Goal: Task Accomplishment & Management: Use online tool/utility

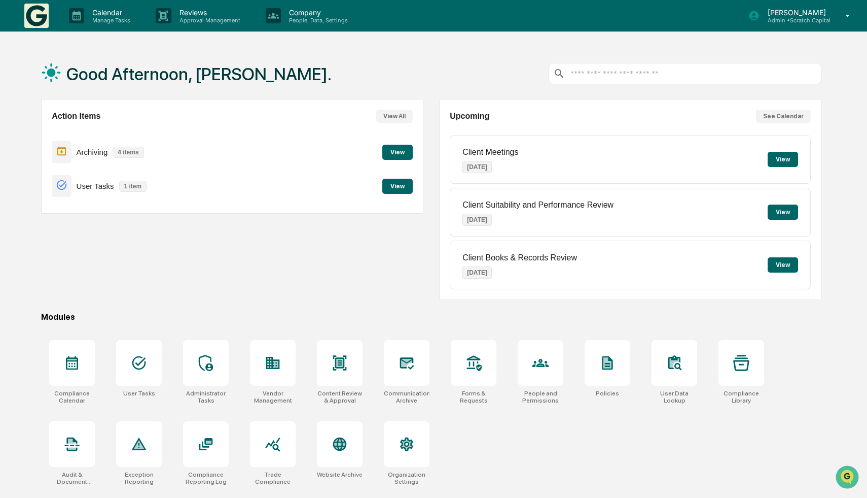
click at [405, 152] on button "View" at bounding box center [397, 152] width 30 height 15
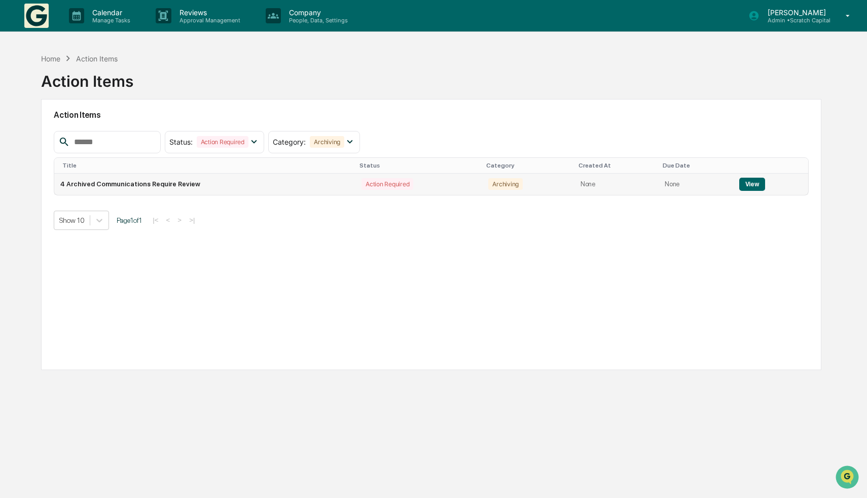
click at [750, 186] on button "View" at bounding box center [752, 184] width 26 height 13
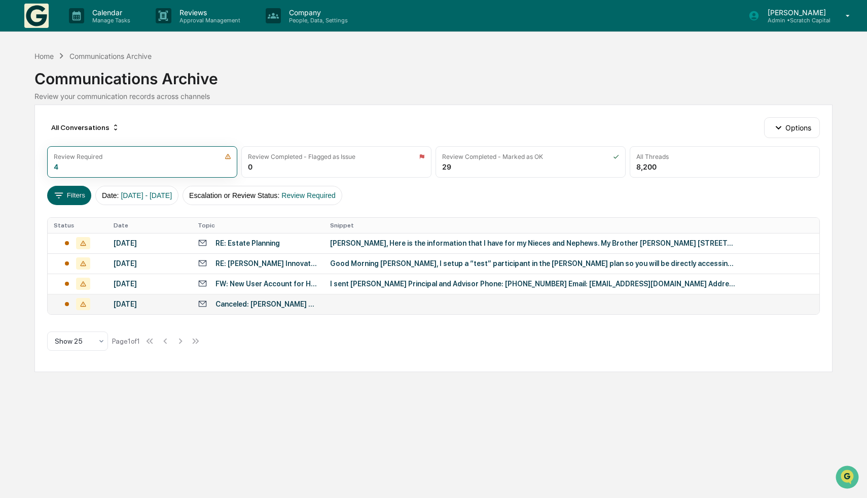
click at [229, 299] on div "Canceled: [PERSON_NAME] and Scratch Capital Check In" at bounding box center [258, 304] width 120 height 10
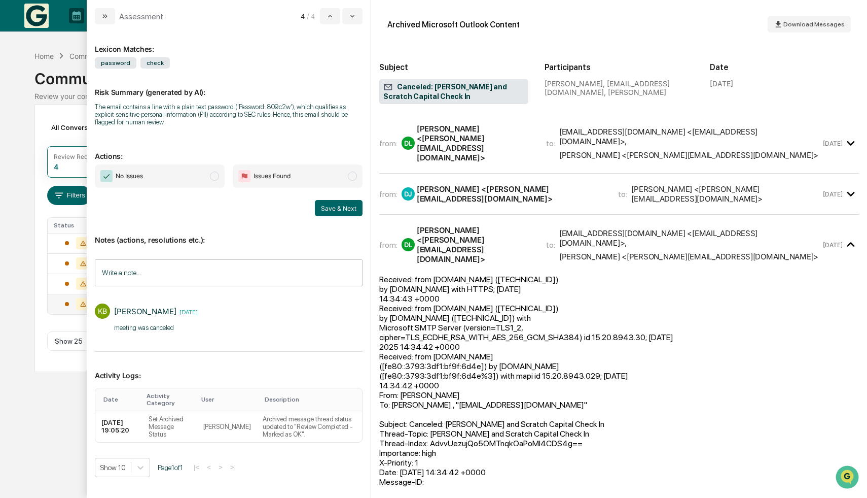
click at [154, 169] on span "No Issues" at bounding box center [160, 175] width 130 height 23
click at [353, 203] on button "Save & Next" at bounding box center [339, 208] width 48 height 16
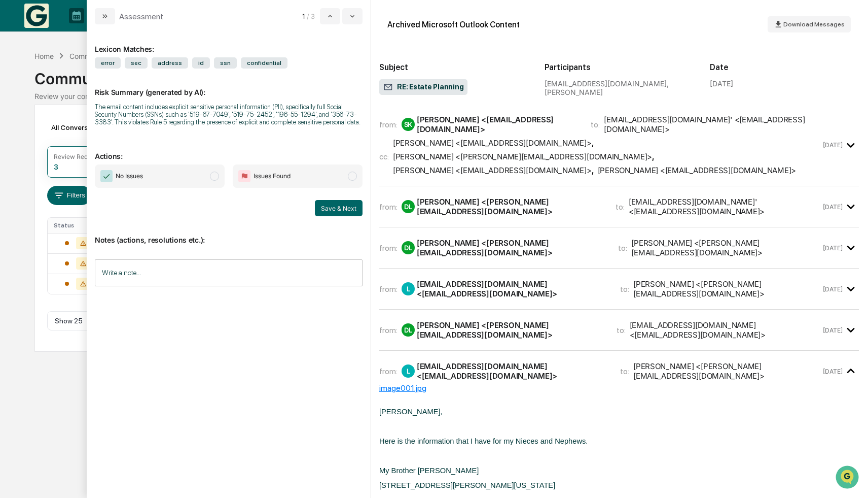
click at [239, 282] on input "Write a note..." at bounding box center [229, 272] width 268 height 27
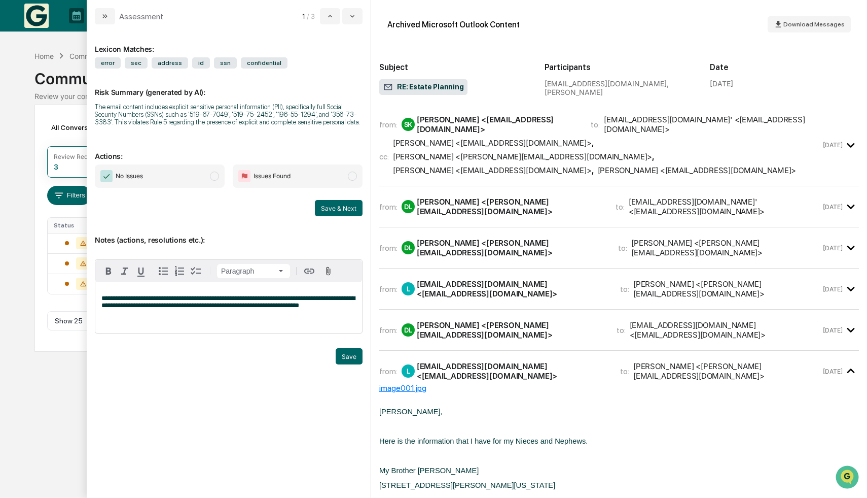
click at [331, 305] on span "**********" at bounding box center [228, 302] width 254 height 14
click at [349, 364] on button "Save" at bounding box center [349, 356] width 27 height 16
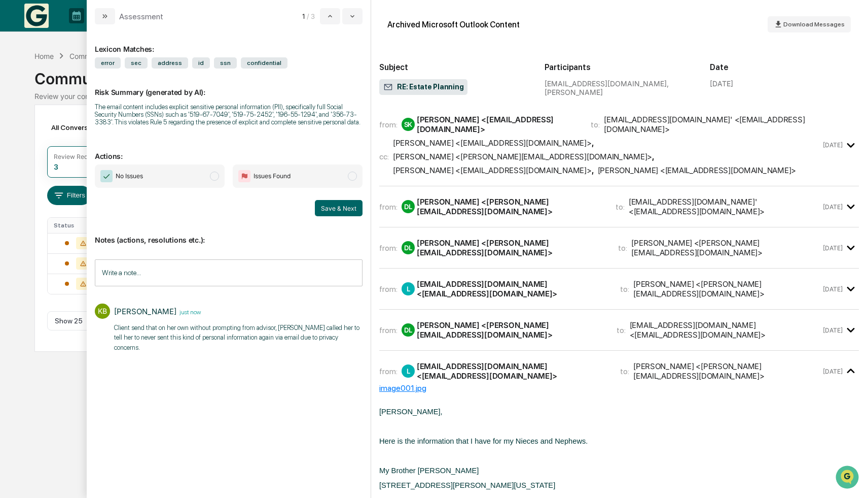
click at [285, 181] on span "Issues Found" at bounding box center [272, 176] width 37 height 10
click at [331, 216] on button "Save & Next" at bounding box center [339, 208] width 48 height 16
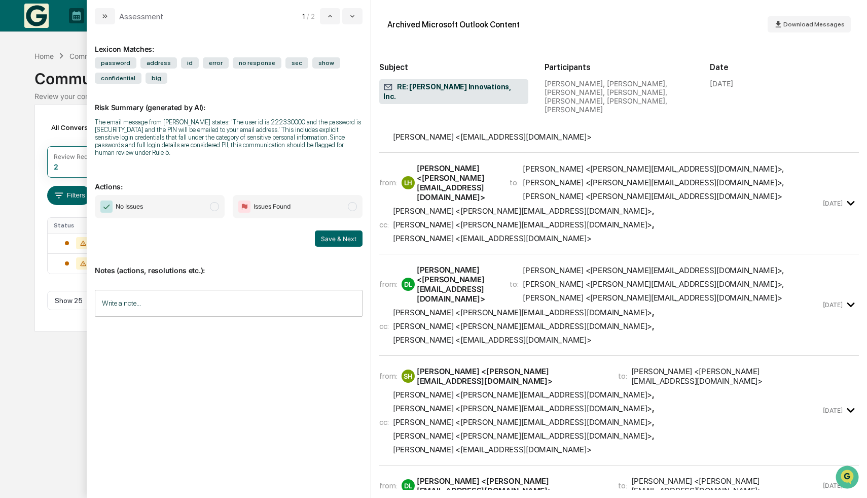
scroll to position [896, 0]
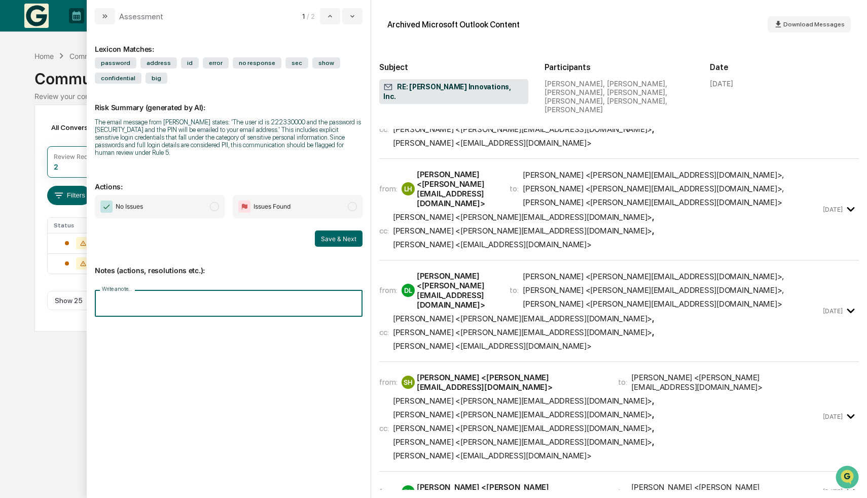
click at [175, 307] on input "Write a note..." at bounding box center [229, 303] width 268 height 27
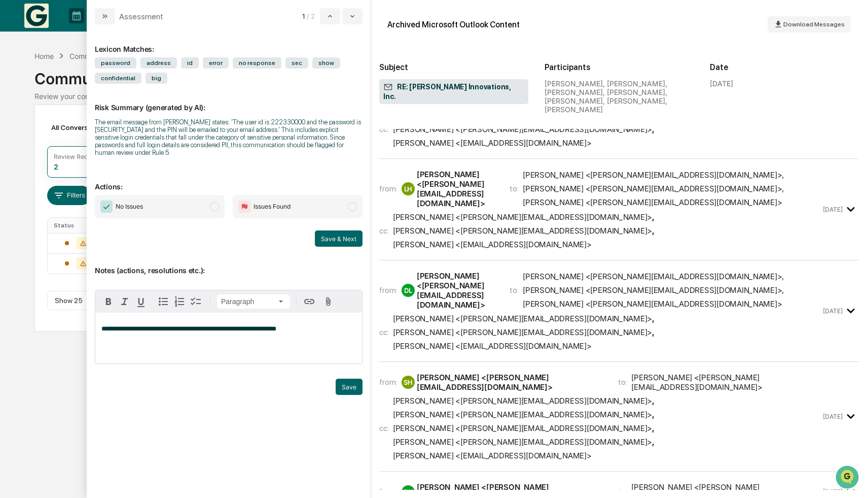
click at [356, 396] on div "modal" at bounding box center [229, 399] width 268 height 15
click at [356, 388] on button "Save" at bounding box center [349, 386] width 27 height 16
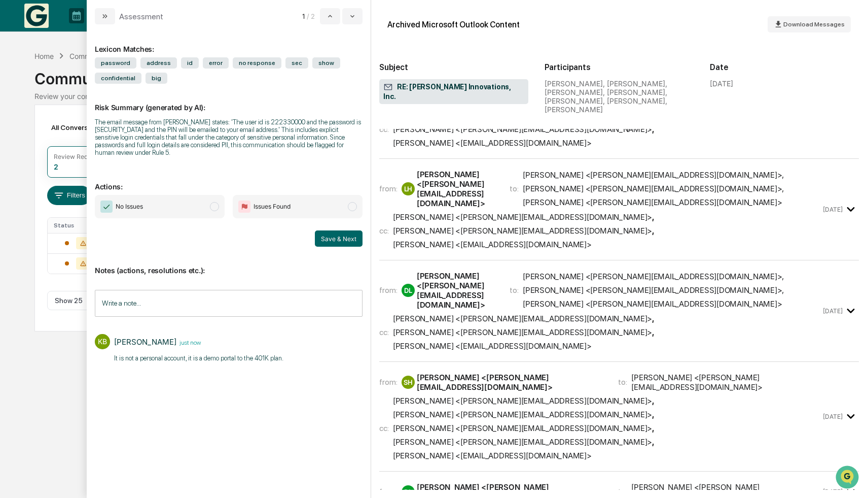
click at [180, 216] on span "No Issues" at bounding box center [160, 206] width 130 height 23
click at [345, 241] on button "Save & Next" at bounding box center [339, 238] width 48 height 16
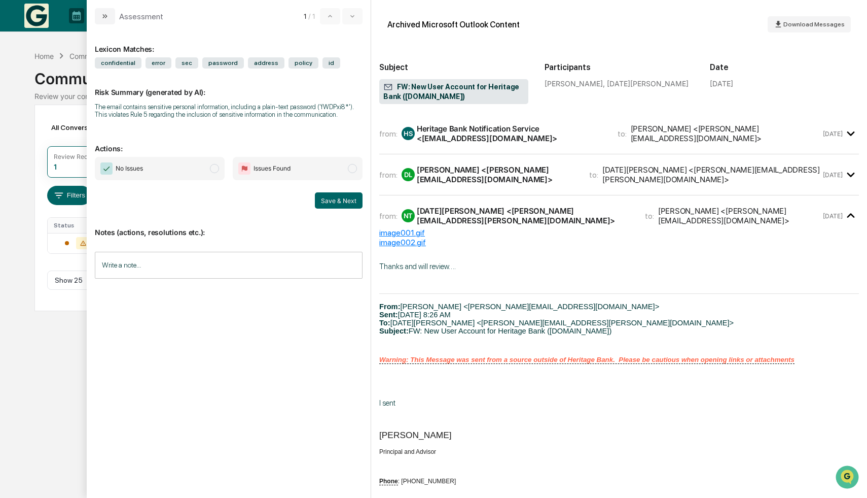
click at [587, 134] on div "Heritage Bank Notification Service <[EMAIL_ADDRESS][DOMAIN_NAME]>" at bounding box center [511, 133] width 189 height 19
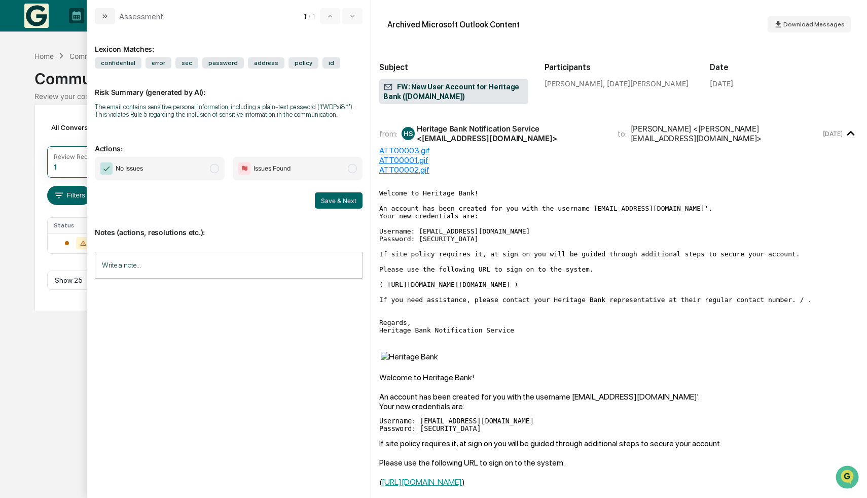
click at [587, 134] on div "Heritage Bank Notification Service <[EMAIL_ADDRESS][DOMAIN_NAME]>" at bounding box center [511, 133] width 189 height 19
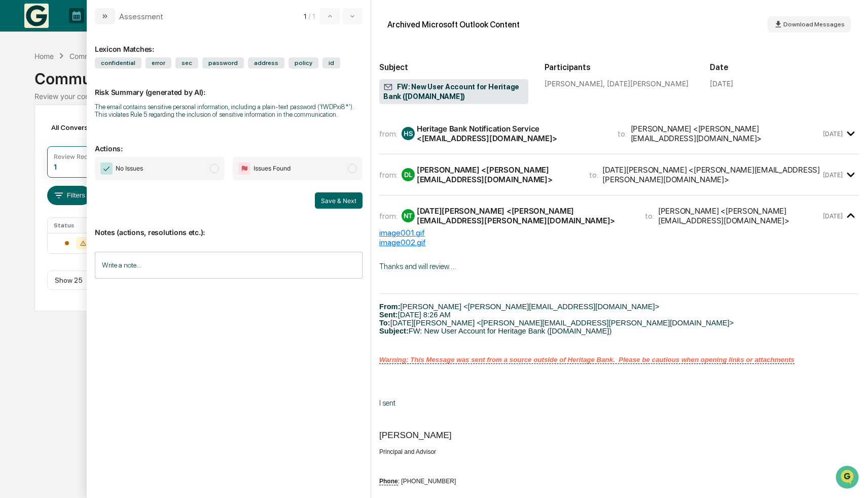
click at [215, 276] on input "Write a note..." at bounding box center [229, 265] width 268 height 27
click at [600, 138] on div "Heritage Bank Notification Service <[EMAIL_ADDRESS][DOMAIN_NAME]>" at bounding box center [511, 133] width 189 height 19
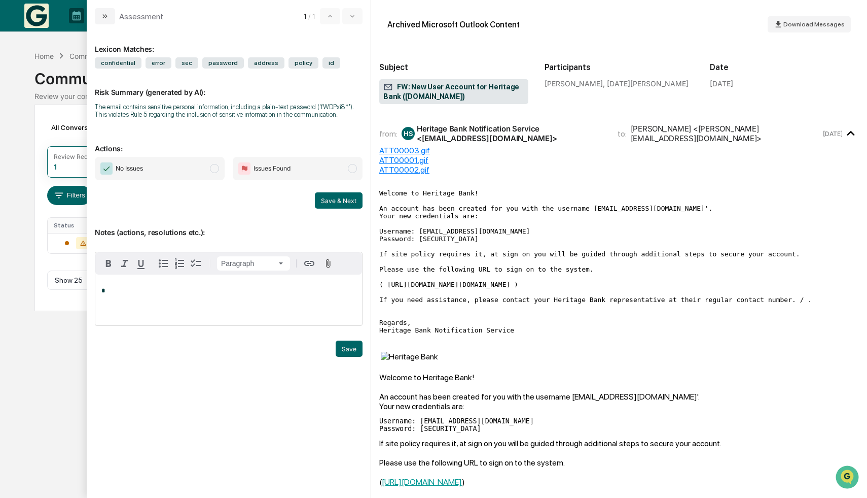
click at [278, 294] on p "*" at bounding box center [228, 290] width 255 height 7
click at [184, 179] on span "No Issues" at bounding box center [160, 168] width 130 height 23
click at [355, 357] on button "Save" at bounding box center [349, 348] width 27 height 16
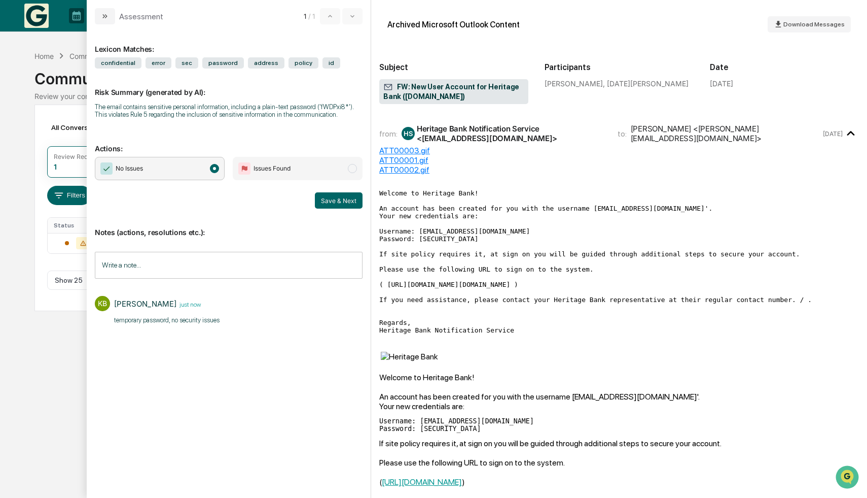
click at [338, 216] on div "Notes (actions, resolutions etc.): Write a note... Write a note... KB [PERSON_N…" at bounding box center [229, 275] width 268 height 135
click at [344, 206] on button "Save & Next" at bounding box center [339, 200] width 48 height 16
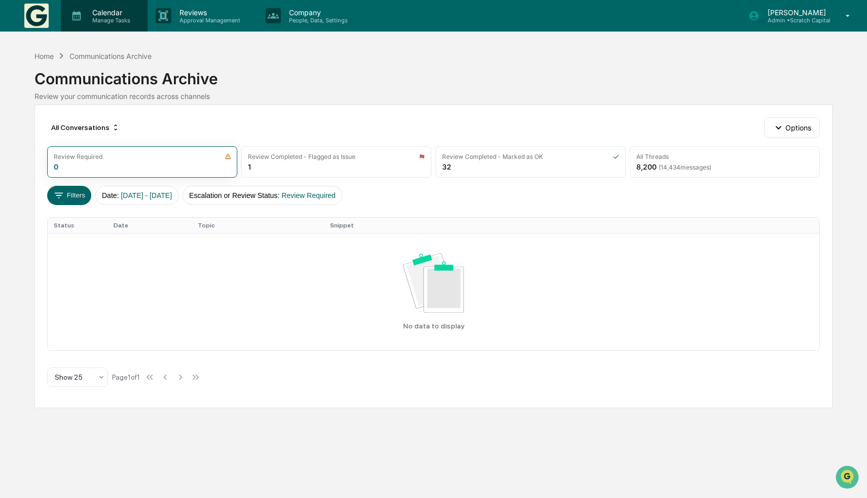
click at [93, 14] on p "Calendar" at bounding box center [109, 12] width 51 height 9
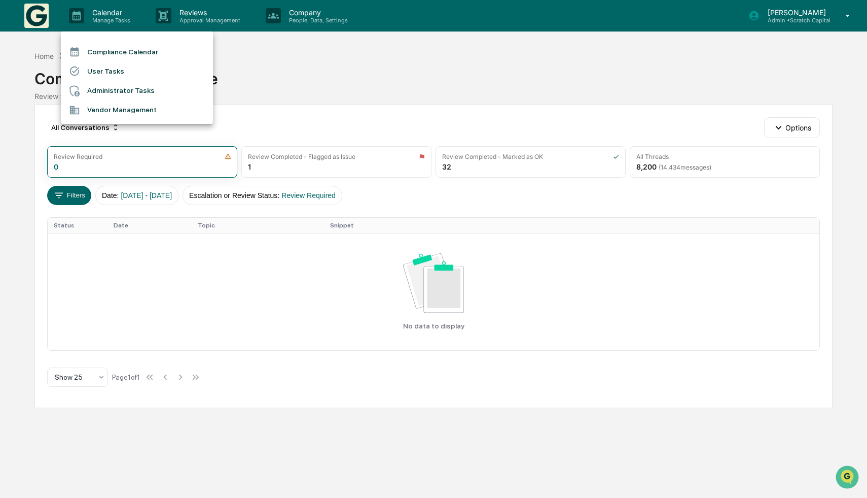
click at [135, 50] on li "Compliance Calendar" at bounding box center [137, 51] width 152 height 19
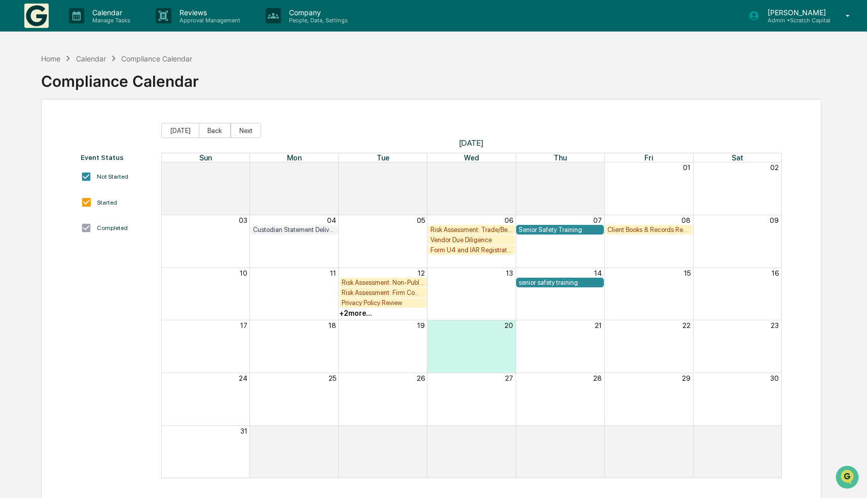
click at [49, 65] on div "Compliance Calendar" at bounding box center [120, 77] width 158 height 26
click at [49, 61] on div "Home" at bounding box center [50, 58] width 19 height 9
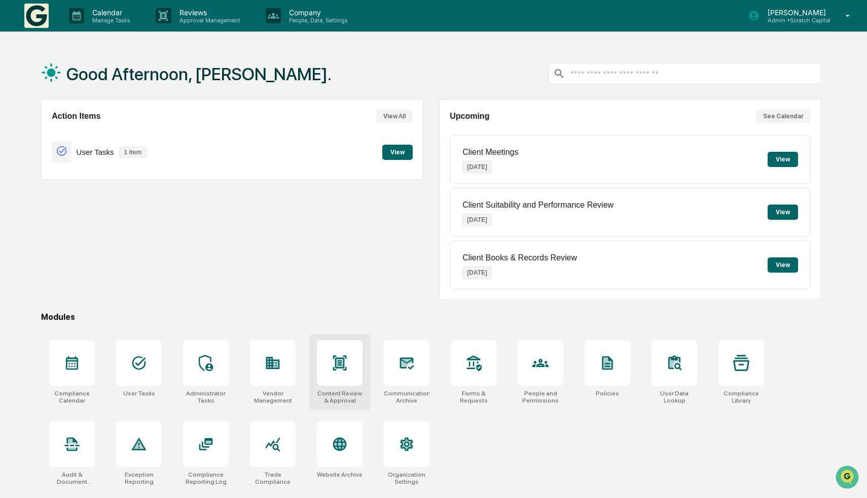
click at [344, 387] on div "Content Review & Approval" at bounding box center [340, 372] width 62 height 76
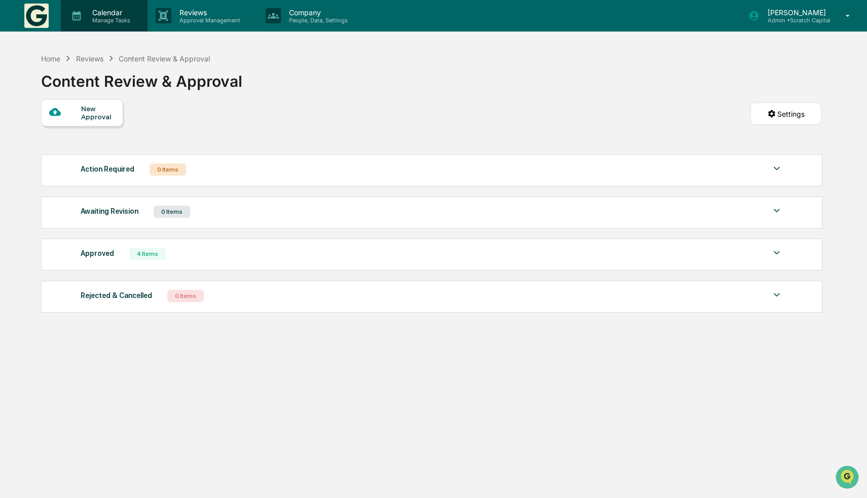
click at [111, 4] on div "Calendar Manage Tasks" at bounding box center [104, 15] width 87 height 31
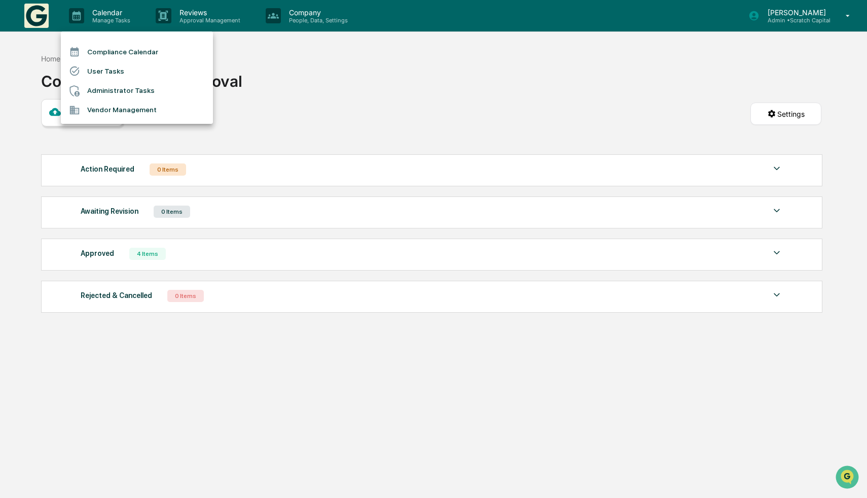
click at [165, 47] on li "Compliance Calendar" at bounding box center [137, 51] width 152 height 19
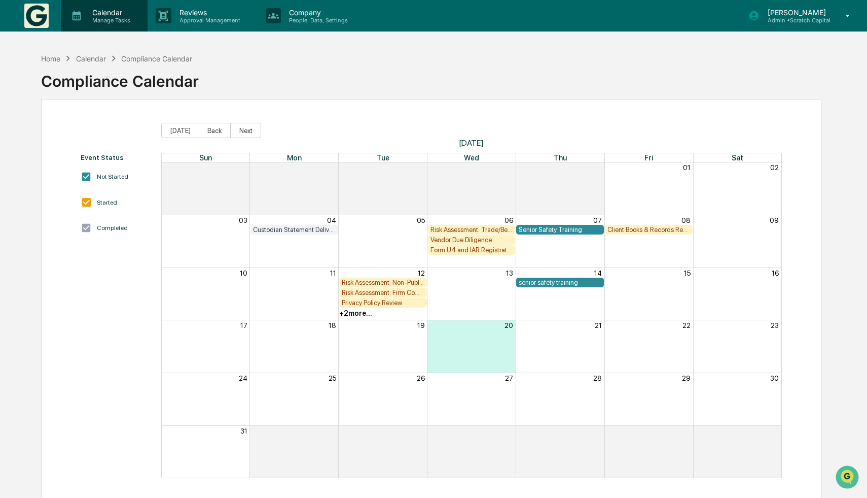
click at [128, 29] on div "Calendar Manage Tasks" at bounding box center [104, 15] width 87 height 31
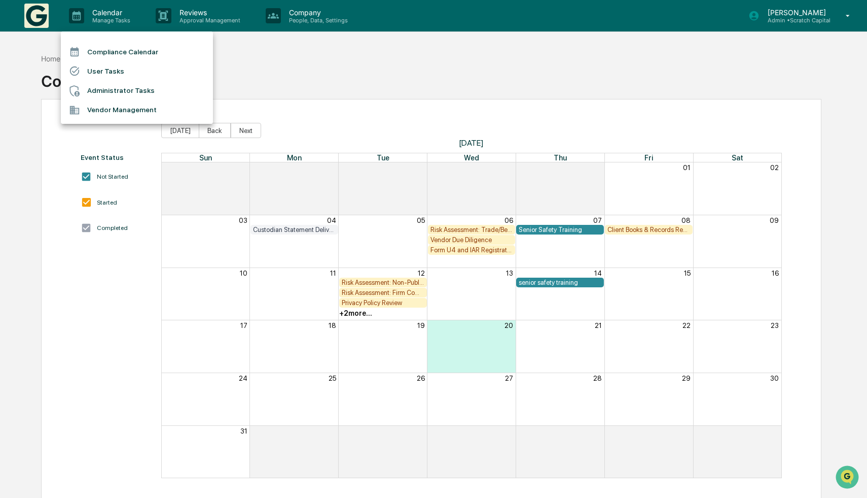
click at [143, 103] on li "Vendor Management" at bounding box center [137, 109] width 152 height 19
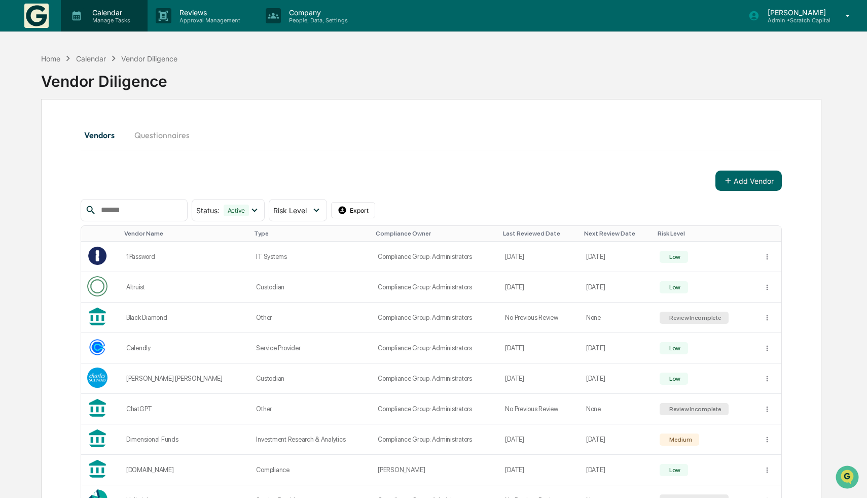
click at [135, 13] on p "Calendar" at bounding box center [109, 12] width 51 height 9
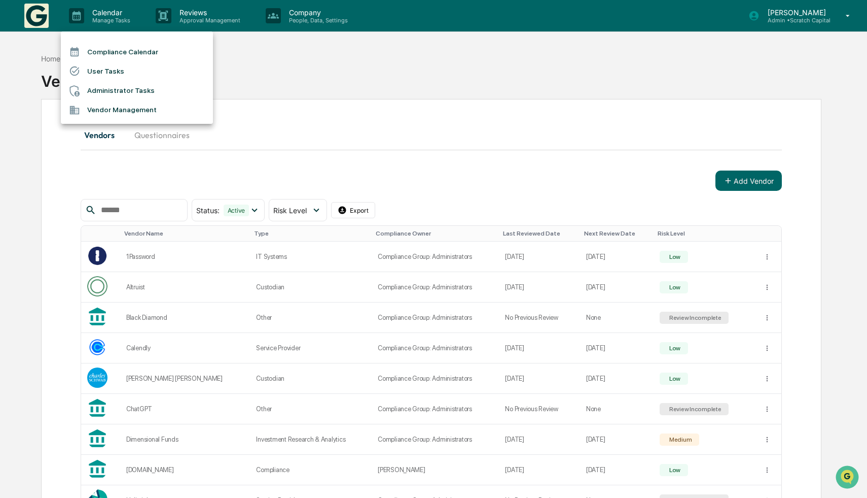
click at [122, 50] on li "Compliance Calendar" at bounding box center [137, 51] width 152 height 19
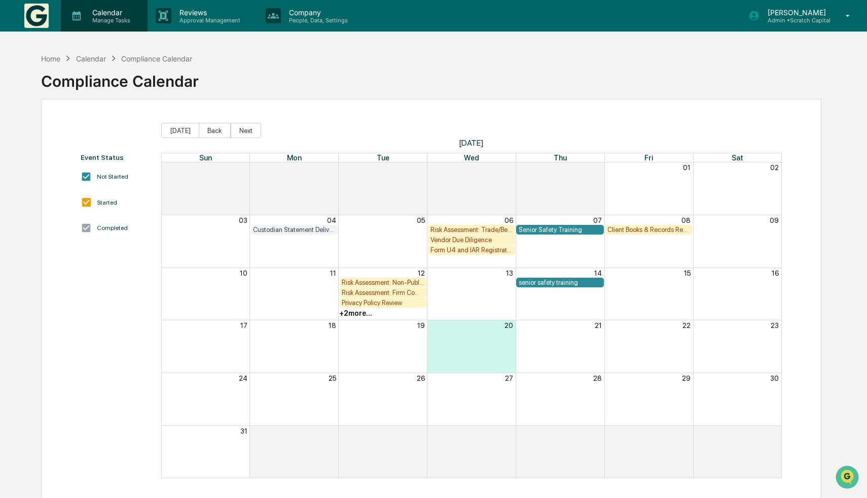
click at [137, 12] on div "Calendar Manage Tasks" at bounding box center [103, 16] width 77 height 16
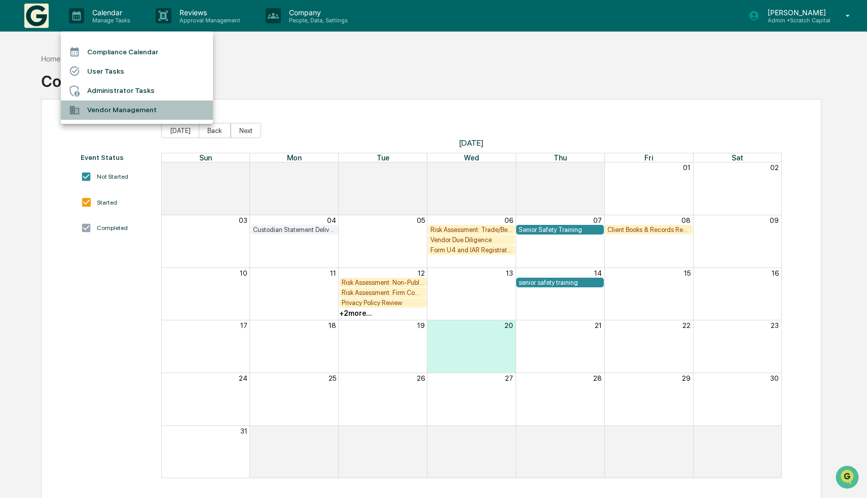
click at [129, 109] on li "Vendor Management" at bounding box center [137, 109] width 152 height 19
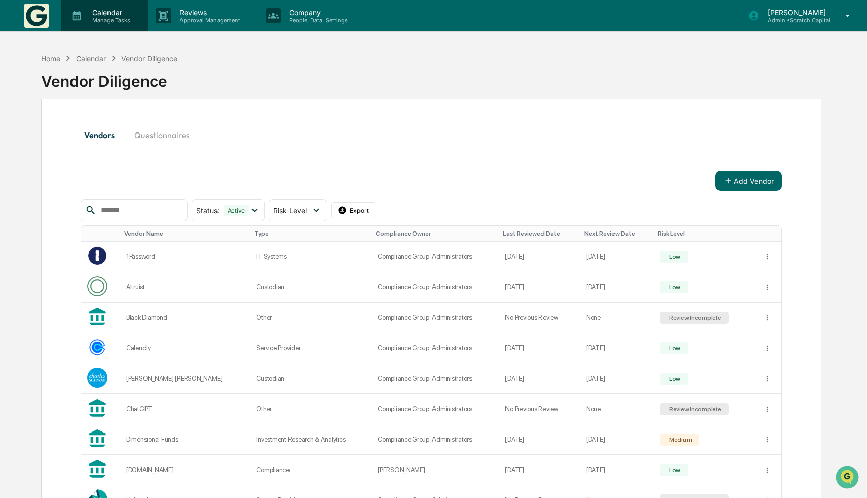
click at [61, 0] on div "Calendar Manage Tasks" at bounding box center [104, 15] width 87 height 31
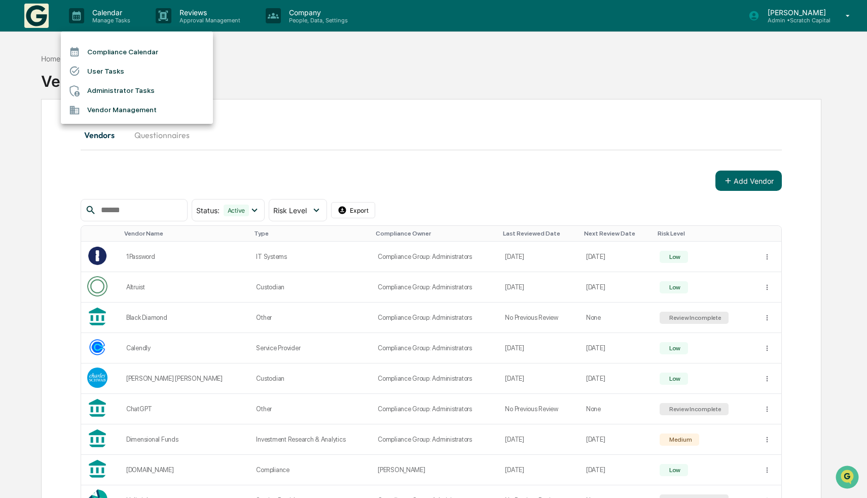
click at [76, 10] on div at bounding box center [433, 249] width 867 height 498
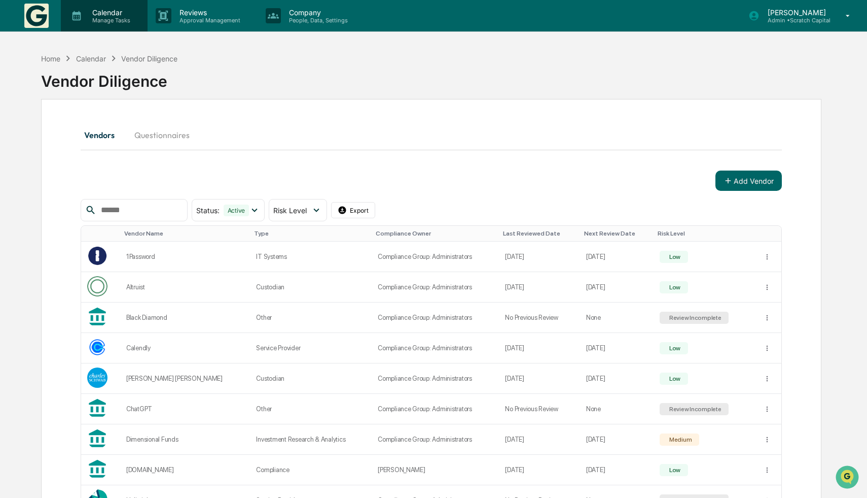
click at [121, 19] on p "Manage Tasks" at bounding box center [109, 20] width 51 height 7
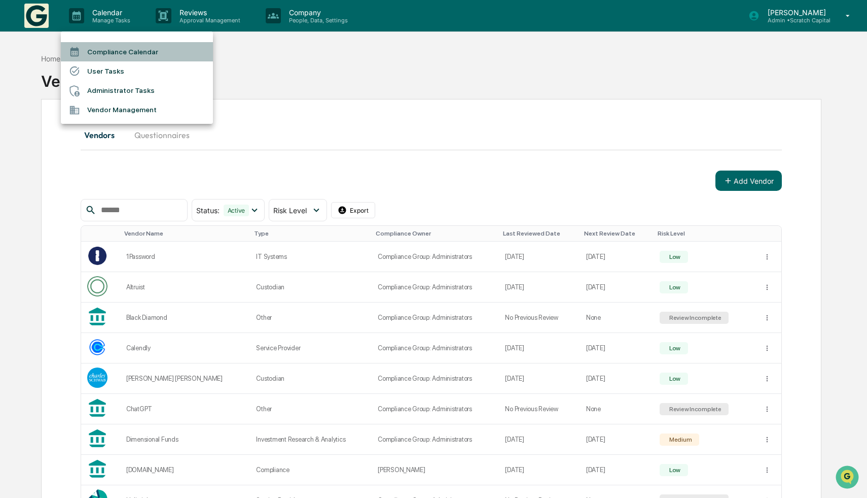
click at [120, 52] on li "Compliance Calendar" at bounding box center [137, 51] width 152 height 19
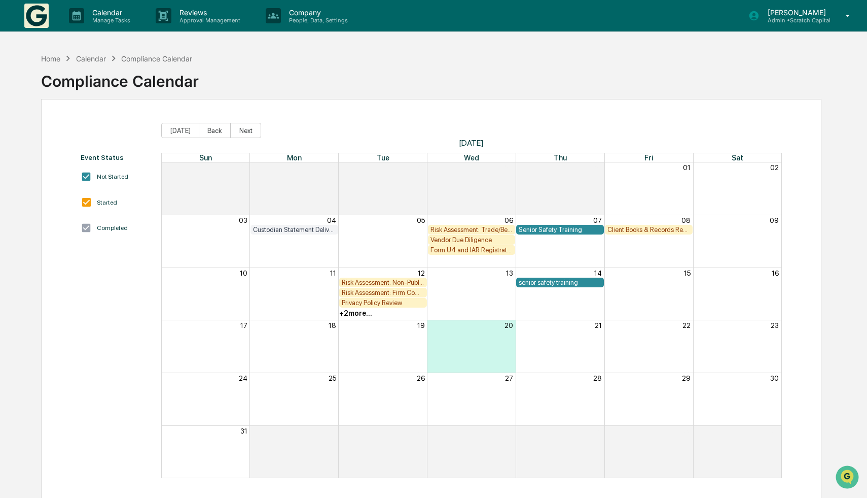
click at [95, 57] on div "Calendar" at bounding box center [91, 58] width 30 height 9
click at [109, 10] on p "Calendar" at bounding box center [109, 12] width 51 height 9
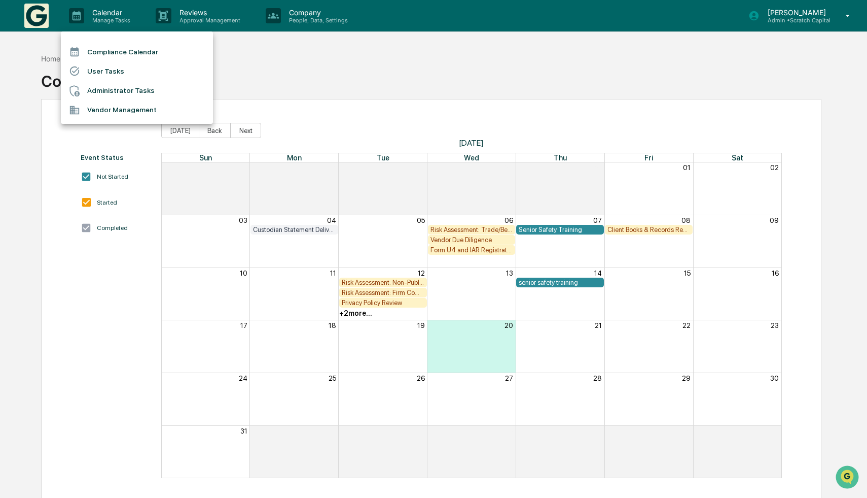
click at [102, 85] on li "Administrator Tasks" at bounding box center [137, 90] width 152 height 19
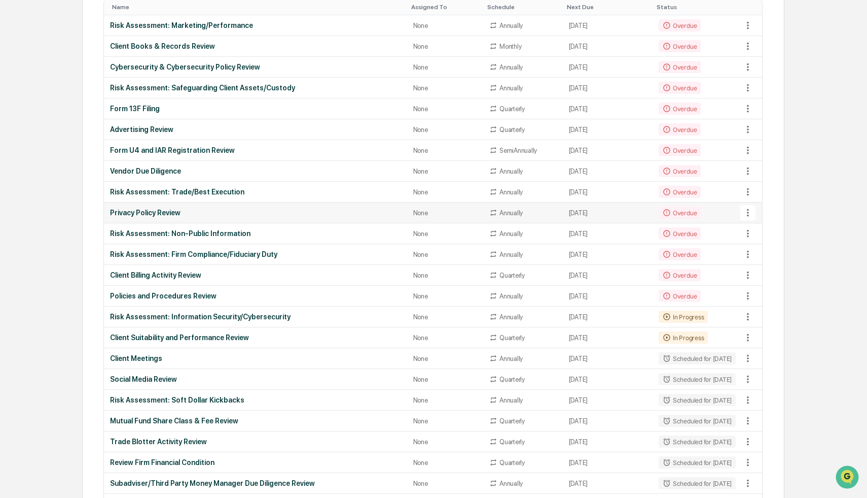
scroll to position [172, 0]
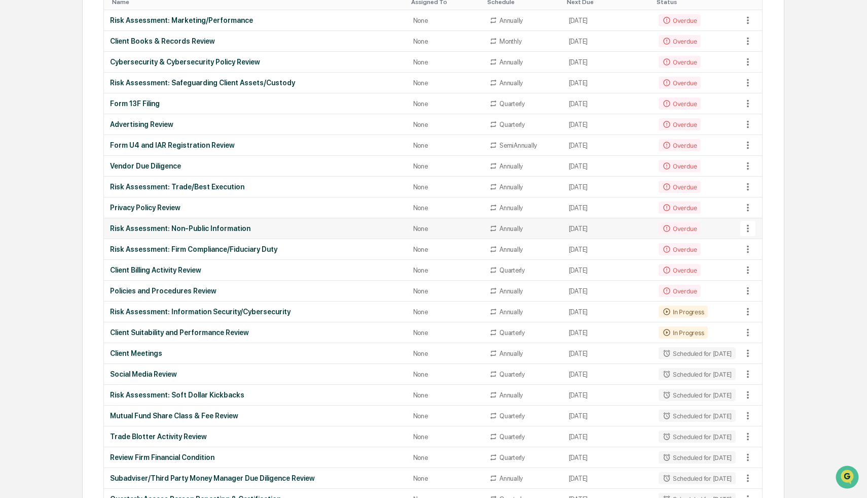
click at [260, 226] on div "Risk Assessment: Non-Public Information" at bounding box center [255, 228] width 291 height 8
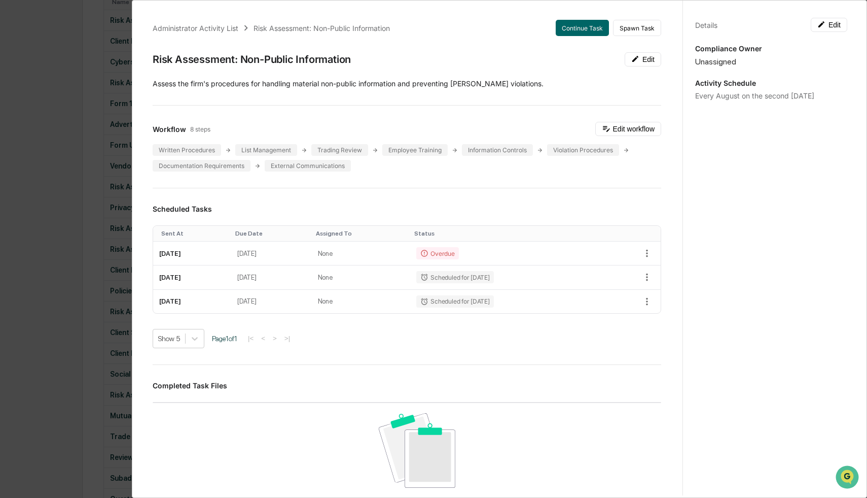
click at [59, 196] on div "Administrator Activity List Risk Assessment: Non-Public Information Continue Ta…" at bounding box center [433, 249] width 867 height 498
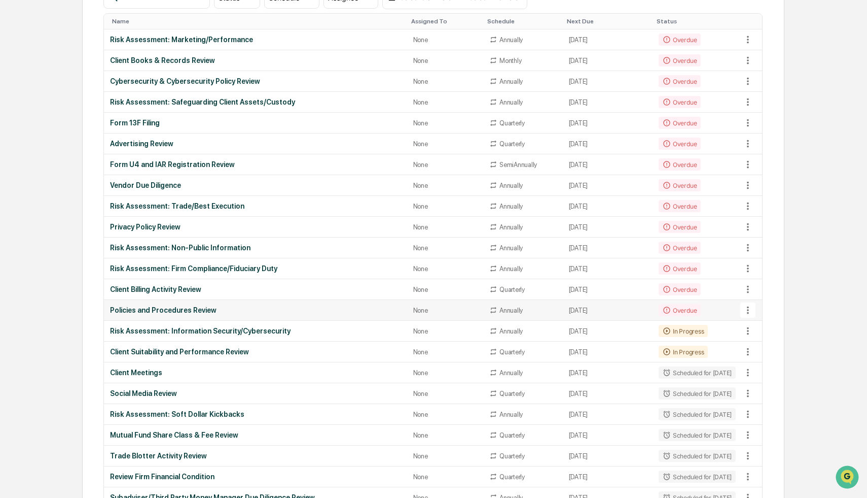
scroll to position [161, 0]
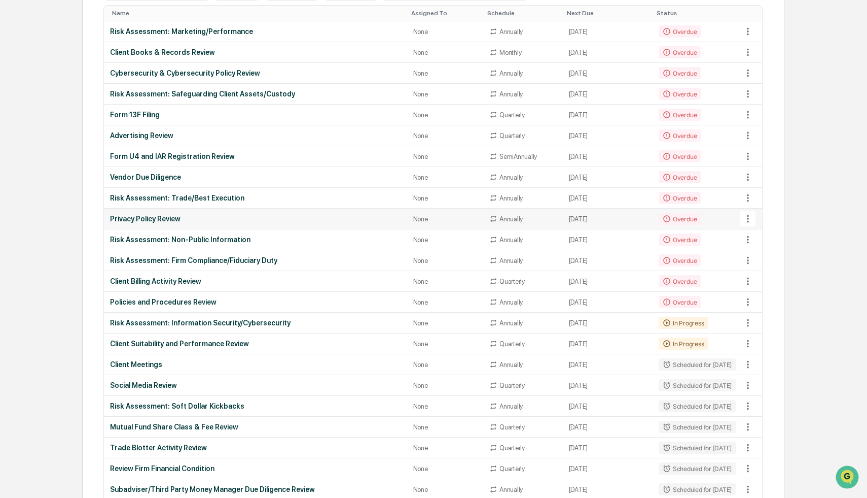
click at [181, 218] on div "Privacy Policy Review" at bounding box center [255, 219] width 291 height 8
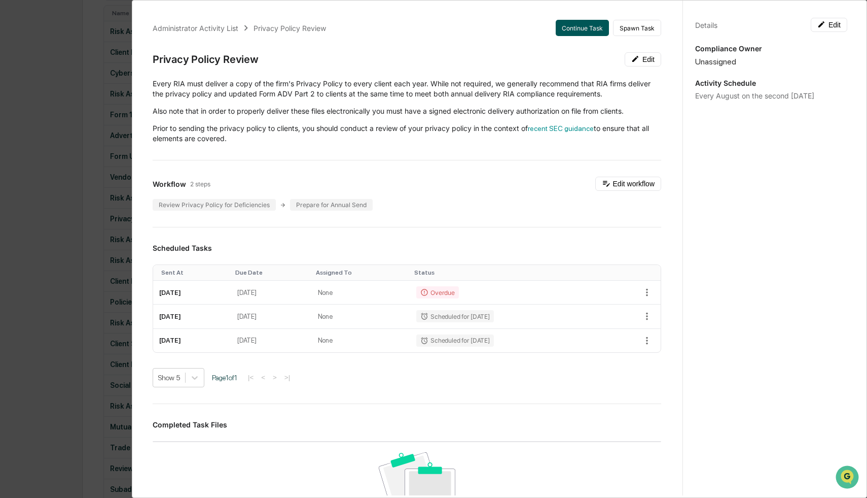
click at [594, 23] on button "Continue Task" at bounding box center [582, 28] width 53 height 16
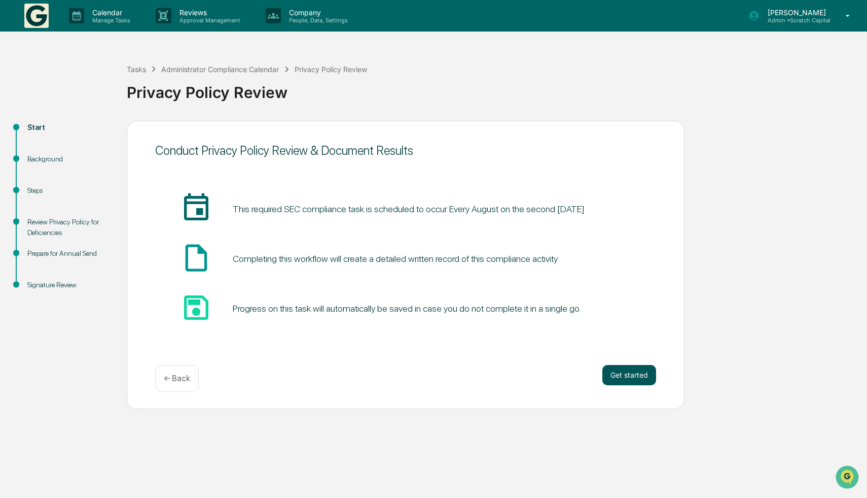
click at [615, 369] on button "Get started" at bounding box center [629, 375] width 54 height 20
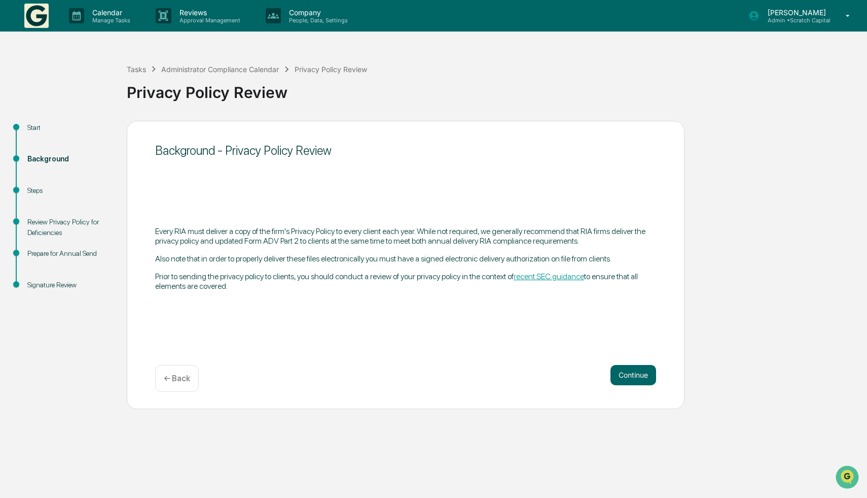
click at [178, 374] on p "← Back" at bounding box center [177, 378] width 26 height 10
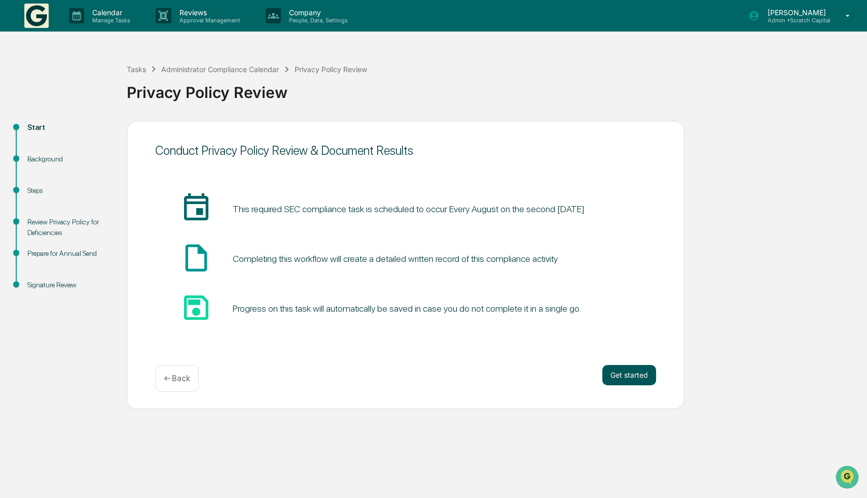
click at [611, 369] on button "Get started" at bounding box center [629, 375] width 54 height 20
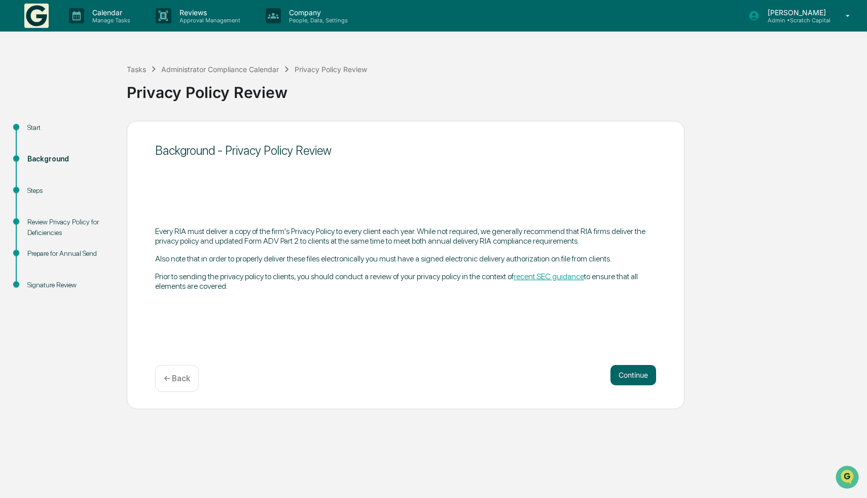
click at [198, 379] on div "Continue ← Back" at bounding box center [405, 378] width 501 height 27
click at [180, 372] on div "← Back" at bounding box center [177, 378] width 44 height 27
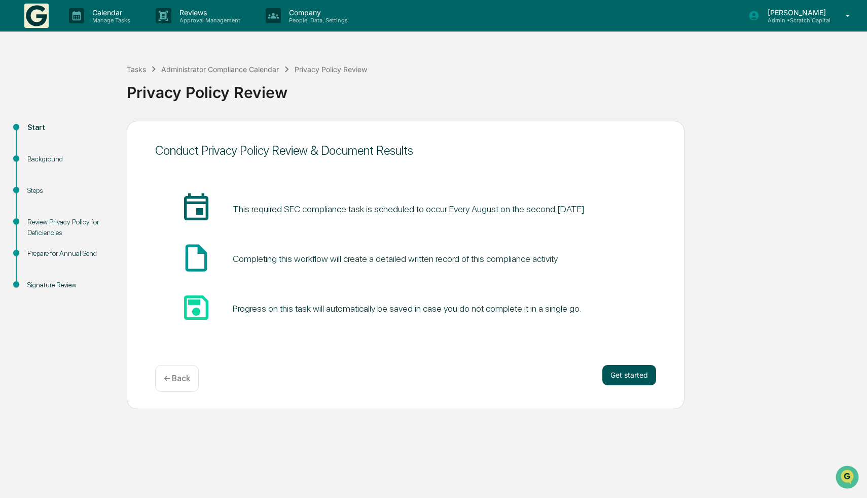
click at [640, 366] on button "Get started" at bounding box center [629, 375] width 54 height 20
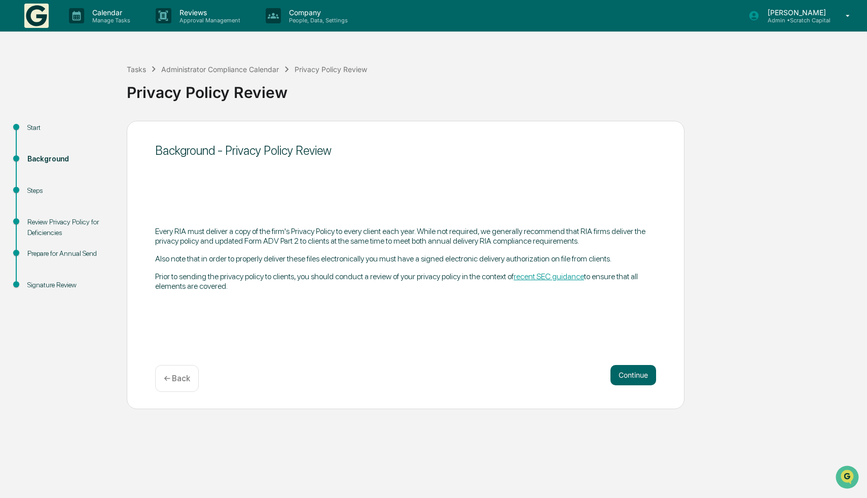
click at [584, 281] on link "recent SEC guidance" at bounding box center [549, 276] width 70 height 10
